Goal: Information Seeking & Learning: Check status

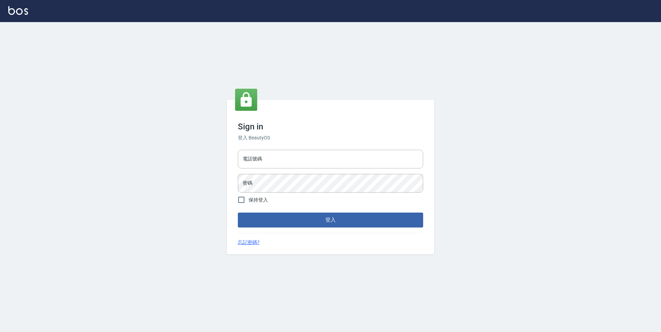
click at [319, 233] on hr at bounding box center [330, 233] width 185 height 0
click at [317, 161] on input "電話號碼" at bounding box center [330, 159] width 185 height 19
type input "0977019313"
click at [255, 198] on span "保持登入" at bounding box center [257, 200] width 19 height 7
click at [248, 198] on input "保持登入" at bounding box center [241, 200] width 15 height 15
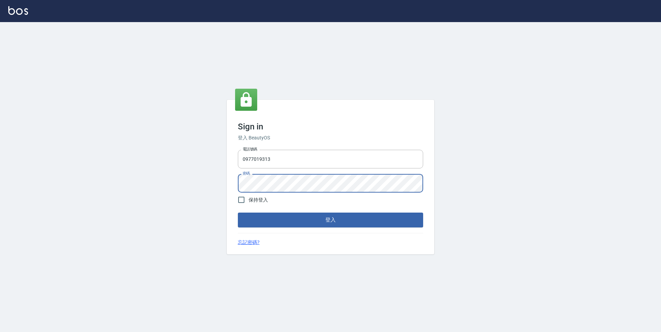
checkbox input "true"
click at [264, 217] on button "登入" at bounding box center [330, 220] width 185 height 15
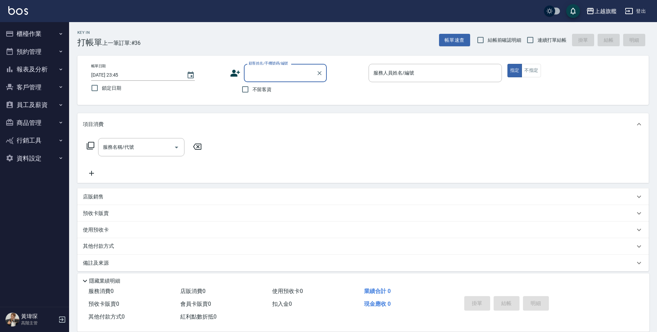
click at [57, 100] on button "員工及薪資" at bounding box center [35, 105] width 64 height 18
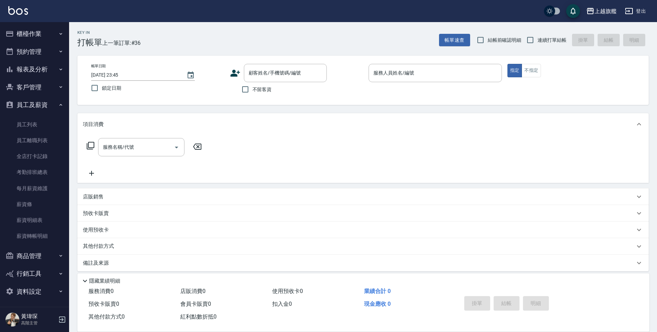
click at [61, 66] on button "報表及分析" at bounding box center [35, 69] width 64 height 18
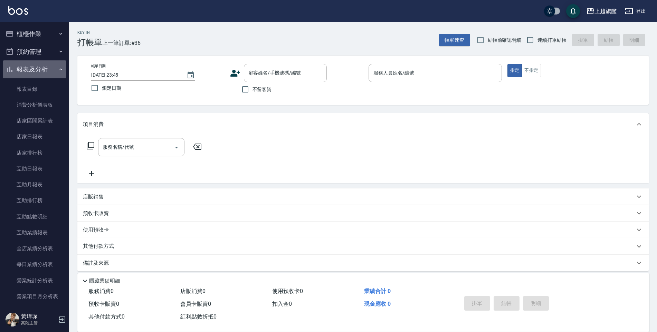
click at [61, 66] on button "報表及分析" at bounding box center [35, 69] width 64 height 18
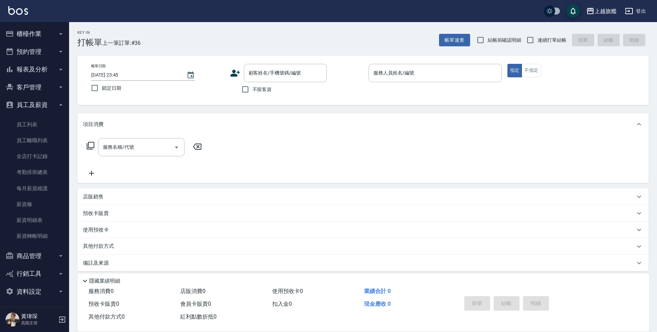
click at [24, 101] on button "員工及薪資" at bounding box center [35, 105] width 64 height 18
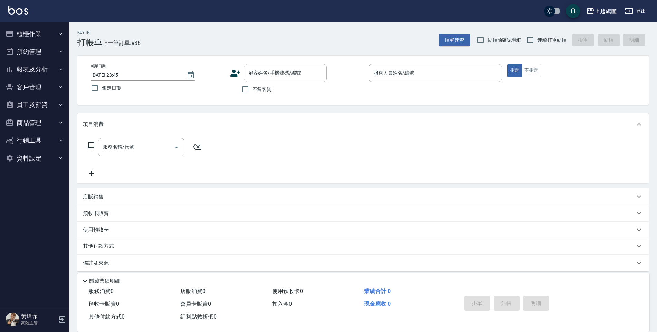
click at [49, 72] on button "報表及分析" at bounding box center [35, 69] width 64 height 18
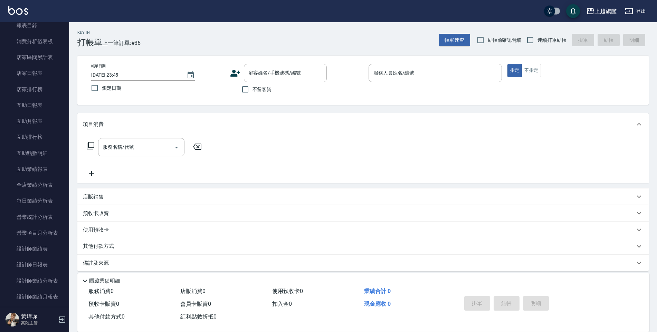
scroll to position [69, 0]
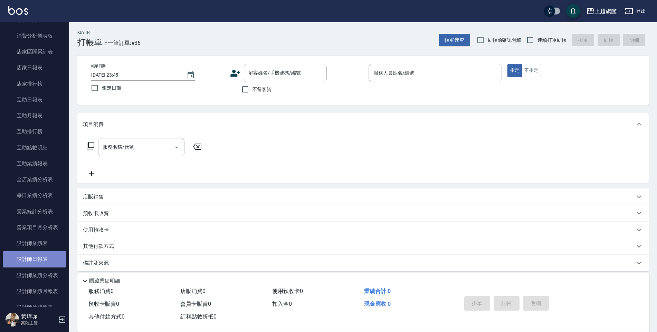
click at [44, 263] on link "設計師日報表" at bounding box center [35, 259] width 64 height 16
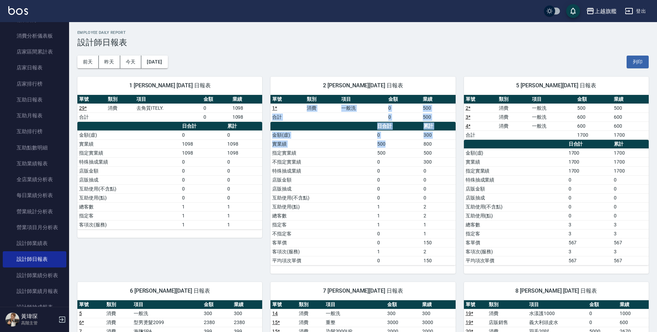
drag, startPoint x: 280, startPoint y: 106, endPoint x: 408, endPoint y: 147, distance: 134.3
click at [408, 147] on div "單號 類別 項目 金額 業績 1 * 消費 一般洗 0 500 合計 0 500 日合計 累計 金額(虛) 0 300 實業績 500 800 指定實業績 5…" at bounding box center [362, 180] width 185 height 171
drag, startPoint x: 408, startPoint y: 147, endPoint x: 397, endPoint y: 188, distance: 42.2
click at [397, 188] on td "0" at bounding box center [399, 188] width 46 height 9
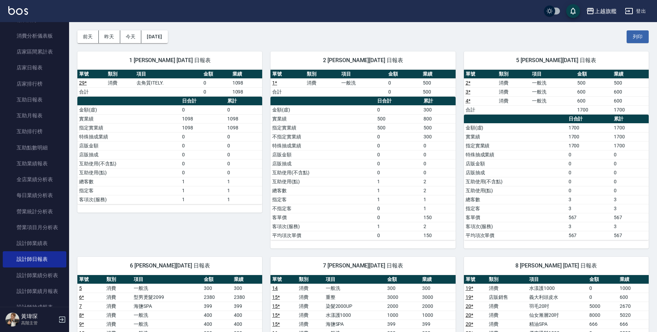
scroll to position [138, 0]
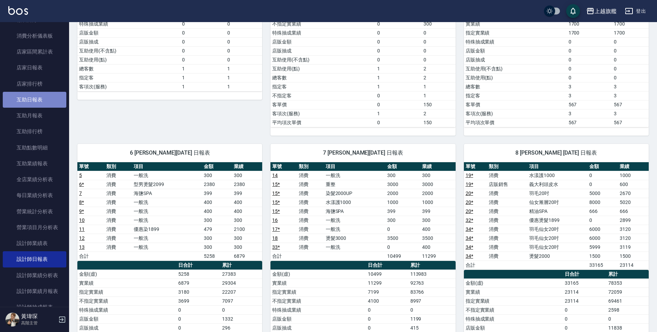
click at [36, 98] on link "互助日報表" at bounding box center [35, 100] width 64 height 16
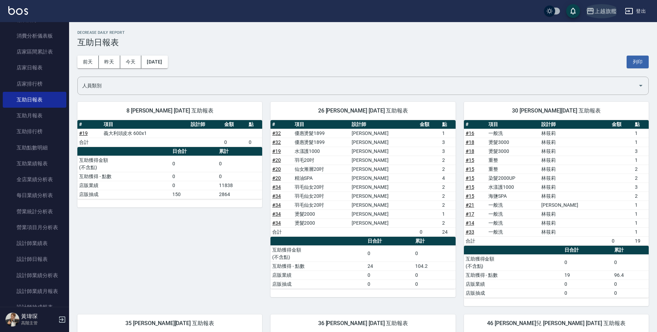
click at [615, 11] on div "上越旗艦" at bounding box center [606, 11] width 22 height 9
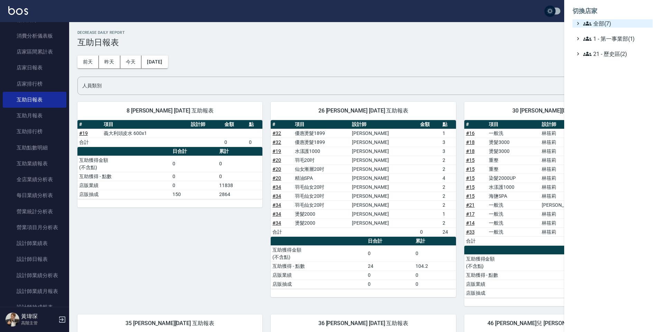
click at [612, 25] on span "全部(7)" at bounding box center [616, 23] width 67 height 8
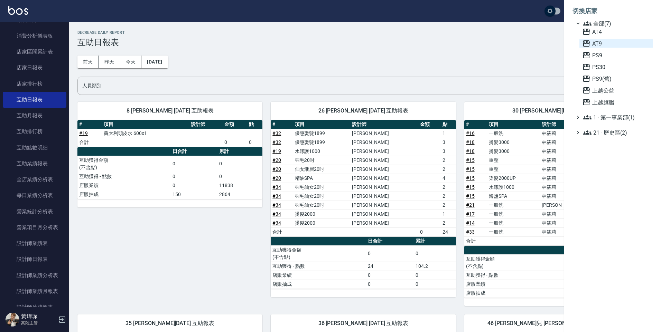
click at [610, 42] on span "AT9" at bounding box center [616, 43] width 68 height 8
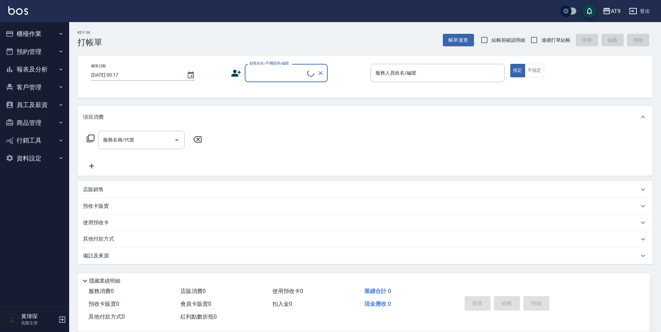
click at [44, 105] on button "員工及薪資" at bounding box center [35, 105] width 64 height 18
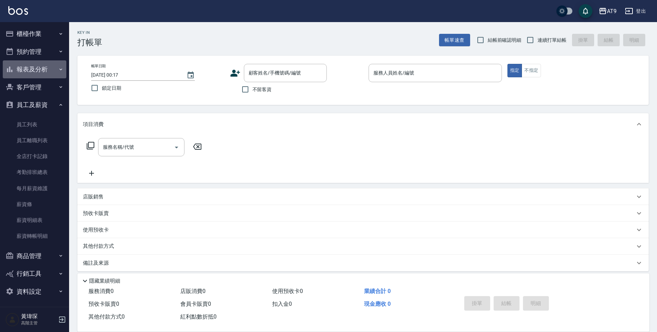
click at [53, 73] on button "報表及分析" at bounding box center [35, 69] width 64 height 18
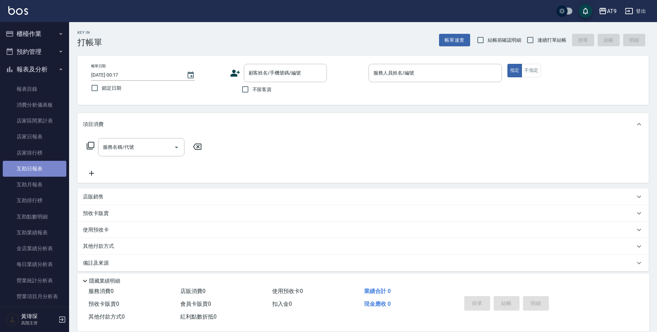
click at [41, 175] on link "互助日報表" at bounding box center [35, 169] width 64 height 16
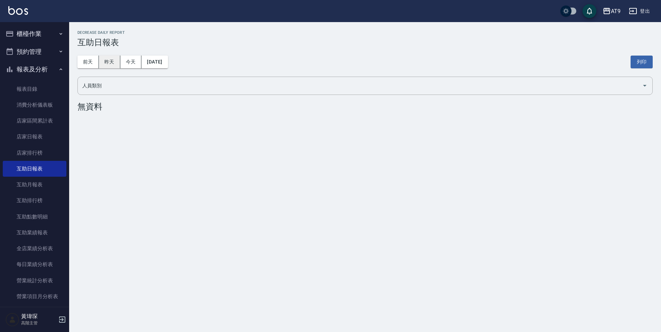
click at [103, 63] on button "昨天" at bounding box center [109, 62] width 21 height 13
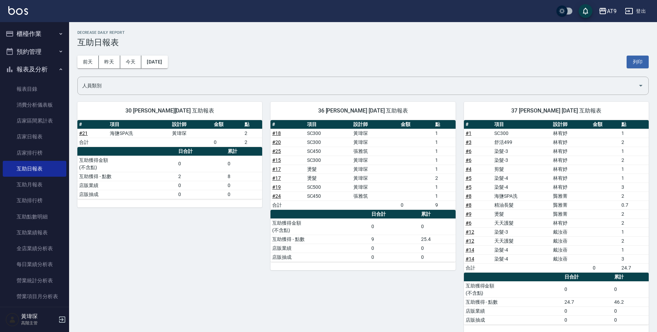
click at [446, 156] on td "1" at bounding box center [445, 160] width 22 height 9
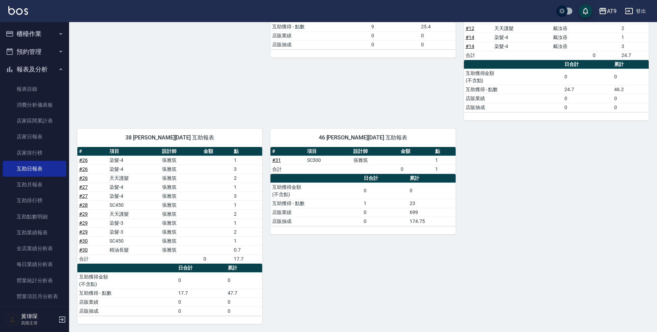
scroll to position [213, 0]
